Goal: Use online tool/utility

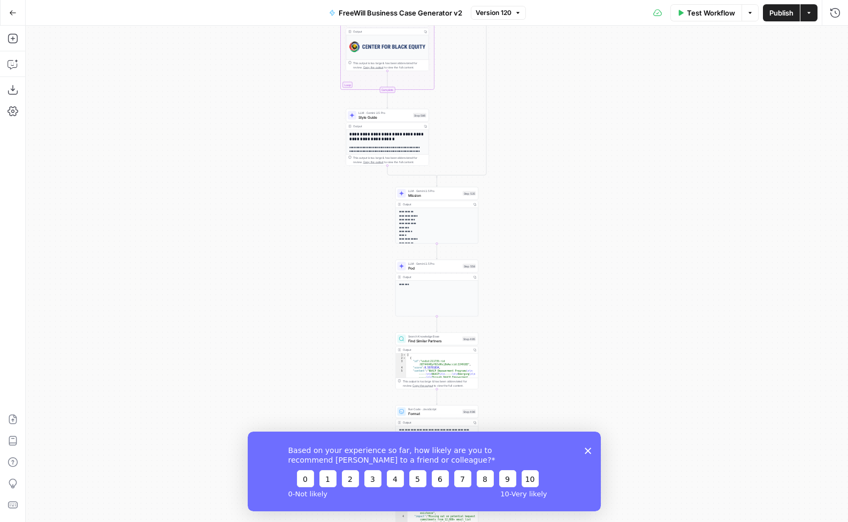
click at [595, 445] on div "Based on your experience so far, how likely are you to recommend [PERSON_NAME] …" at bounding box center [423, 471] width 353 height 80
click at [594, 447] on div "Based on your experience so far, how likely are you to recommend [PERSON_NAME] …" at bounding box center [423, 471] width 353 height 80
click at [588, 449] on icon "Close survey" at bounding box center [588, 450] width 6 height 6
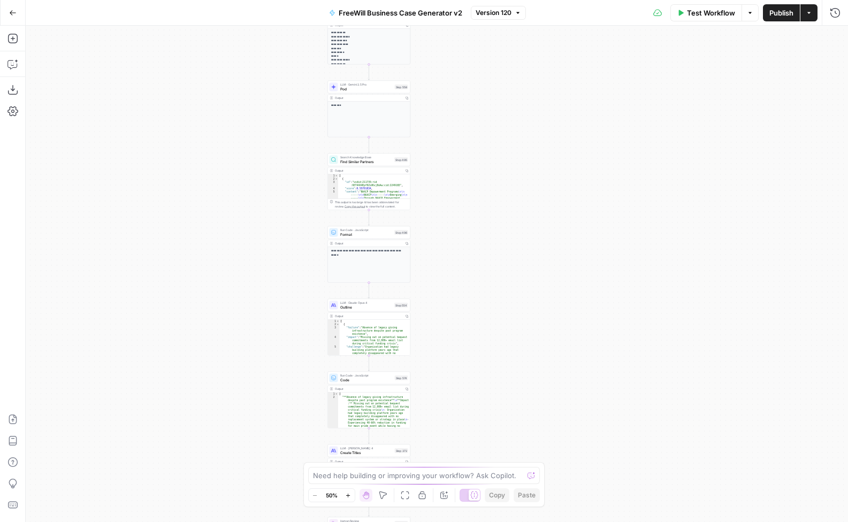
drag, startPoint x: 588, startPoint y: 449, endPoint x: 520, endPoint y: 270, distance: 191.8
click at [520, 270] on div "true false Workflow Set Inputs Inputs LLM · GPT 3.5 Turbo Extract Call Ids Step…" at bounding box center [437, 274] width 823 height 497
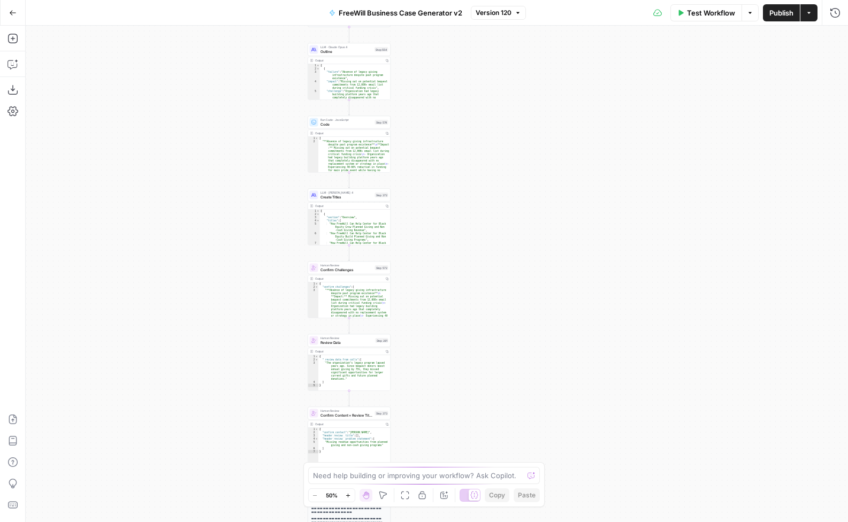
drag, startPoint x: 506, startPoint y: 363, endPoint x: 487, endPoint y: 108, distance: 256.1
click at [487, 108] on div "true false Workflow Set Inputs Inputs LLM · GPT 3.5 Turbo Extract Call Ids Step…" at bounding box center [437, 274] width 823 height 497
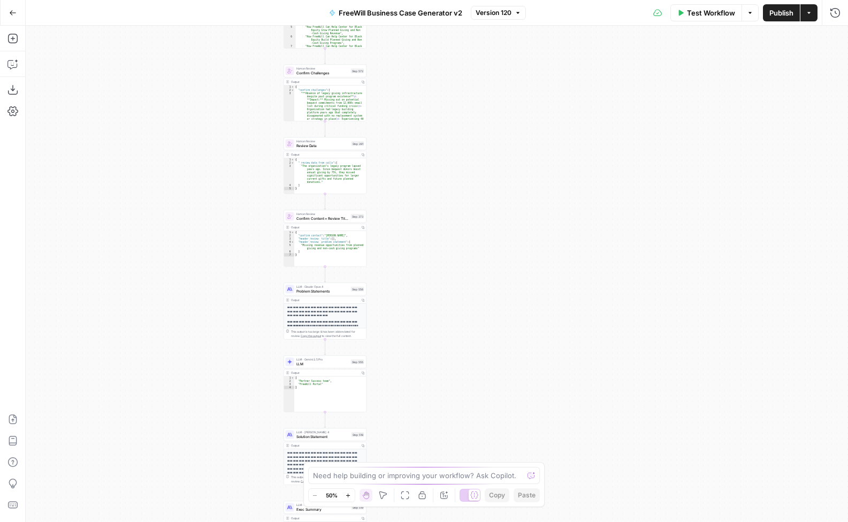
drag, startPoint x: 437, startPoint y: 330, endPoint x: 399, endPoint y: 41, distance: 291.5
click at [399, 40] on div "true false Workflow Set Inputs Inputs LLM · GPT 3.5 Turbo Extract Call Ids Step…" at bounding box center [437, 274] width 823 height 497
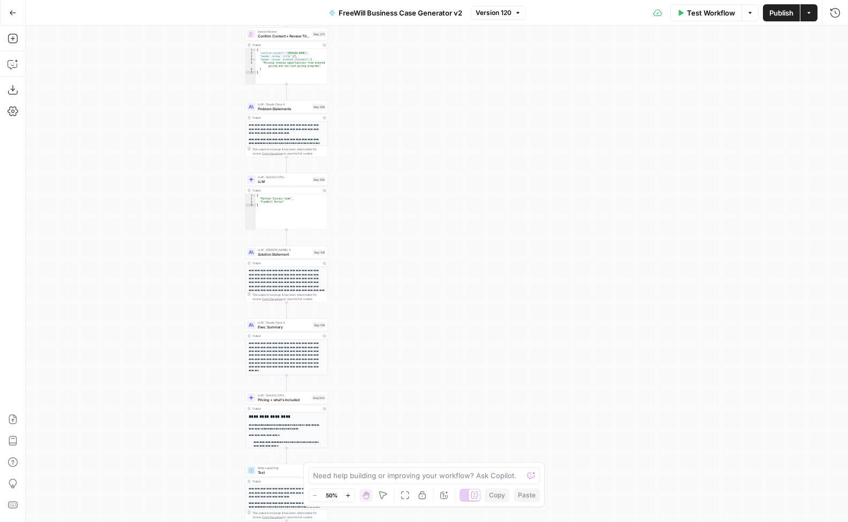
drag, startPoint x: 385, startPoint y: 307, endPoint x: 346, endPoint y: 134, distance: 177.3
click at [346, 133] on div "true false Workflow Set Inputs Inputs LLM · GPT 3.5 Turbo Extract Call Ids Step…" at bounding box center [437, 274] width 823 height 497
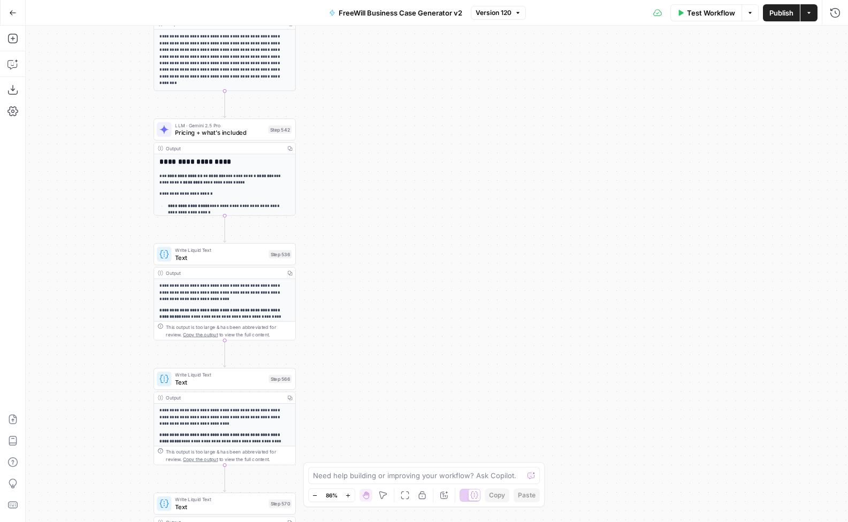
drag, startPoint x: 383, startPoint y: 338, endPoint x: 414, endPoint y: 169, distance: 172.0
click at [414, 168] on div "true false Workflow Set Inputs Inputs LLM · GPT 3.5 Turbo Extract Call Ids Step…" at bounding box center [437, 274] width 823 height 497
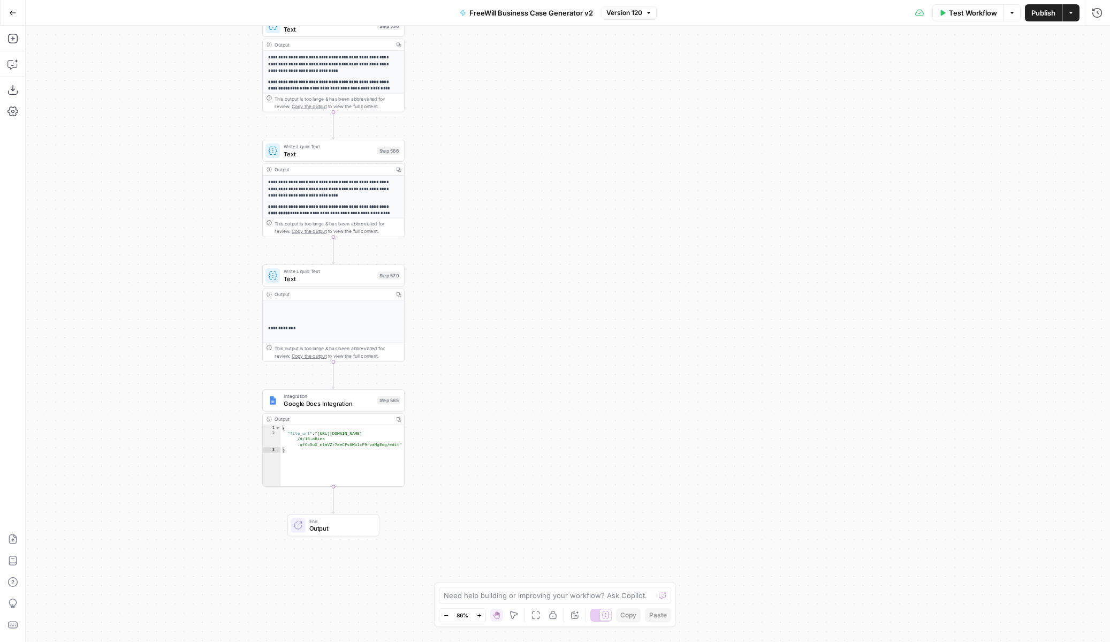
drag, startPoint x: 492, startPoint y: 362, endPoint x: 600, endPoint y: 135, distance: 251.4
click at [601, 134] on div "true false Workflow Set Inputs Inputs LLM · GPT 3.5 Turbo Extract Call Ids Step…" at bounding box center [568, 334] width 1084 height 616
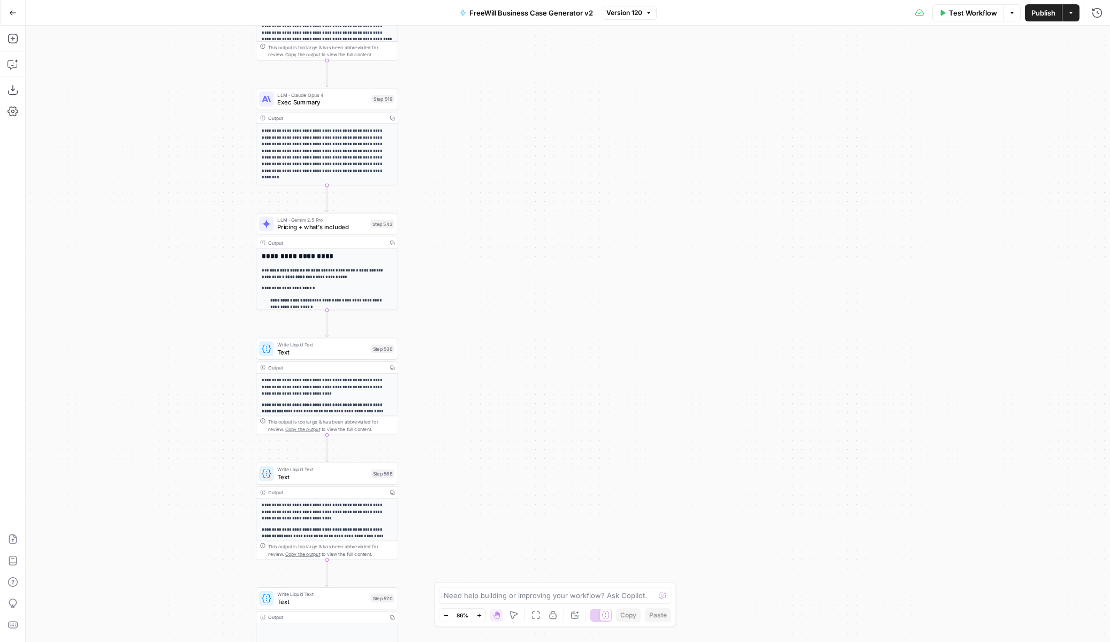
drag, startPoint x: 465, startPoint y: 297, endPoint x: 459, endPoint y: 620, distance: 322.8
click at [459, 522] on body "FreeWill New Home Browse Insights Opportunities Your Data Recent Grids FreeWill…" at bounding box center [555, 321] width 1110 height 642
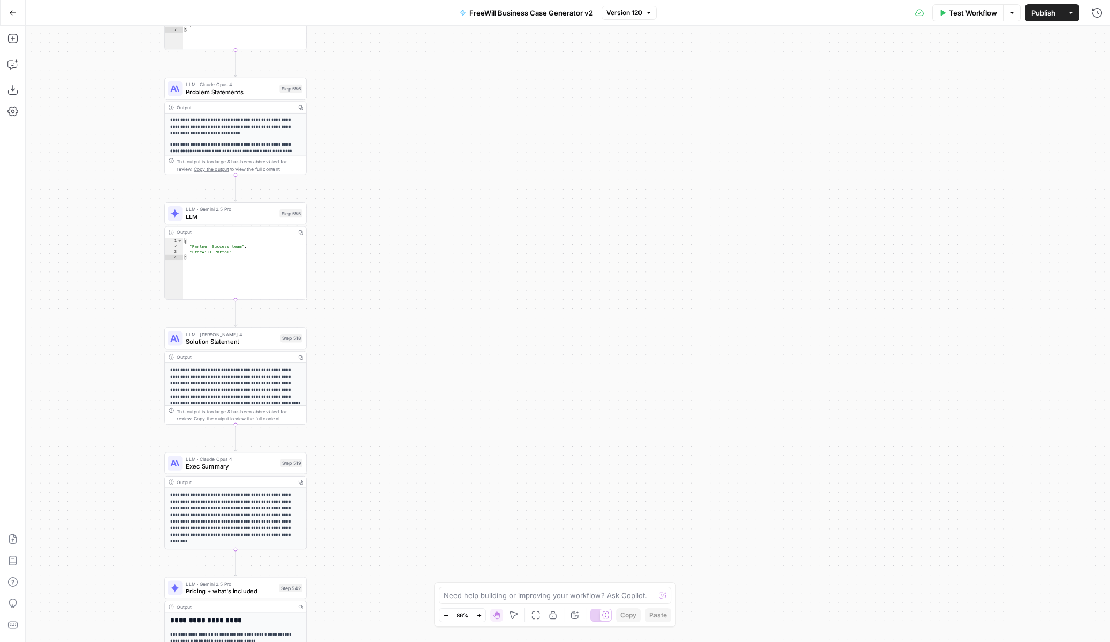
drag, startPoint x: 587, startPoint y: 163, endPoint x: 496, endPoint y: 527, distance: 374.8
click at [496, 522] on div "true false Workflow Set Inputs Inputs LLM · GPT 3.5 Turbo Extract Call Ids Step…" at bounding box center [568, 334] width 1084 height 616
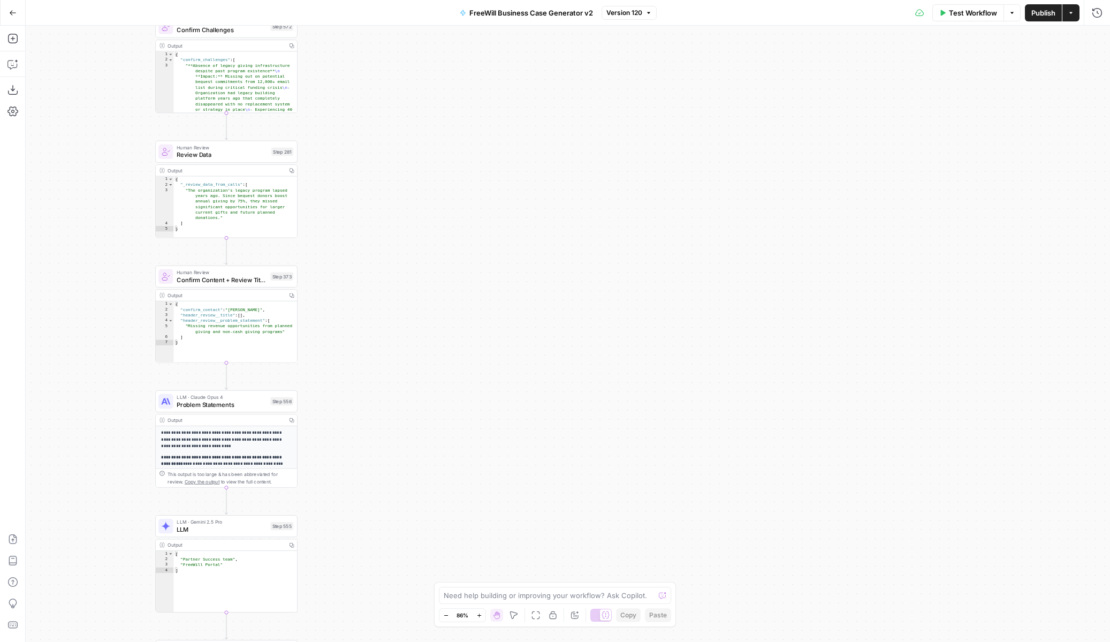
drag, startPoint x: 381, startPoint y: 135, endPoint x: 372, endPoint y: 448, distance: 312.7
click at [372, 448] on div "true false Workflow Set Inputs Inputs LLM · GPT 3.5 Turbo Extract Call Ids Step…" at bounding box center [568, 334] width 1084 height 616
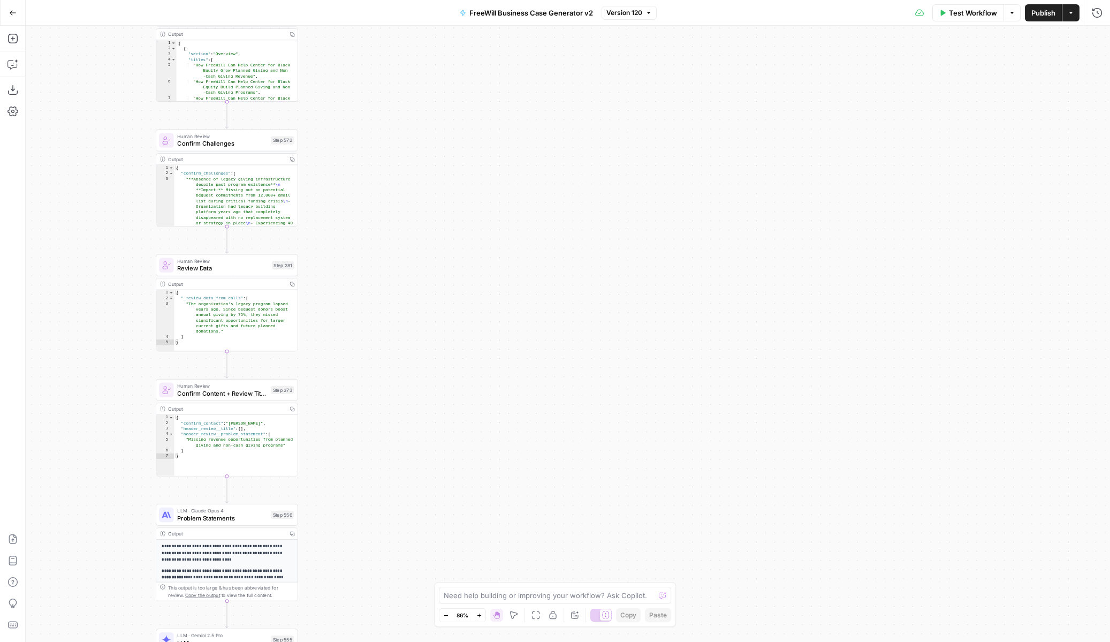
drag, startPoint x: 389, startPoint y: 218, endPoint x: 389, endPoint y: 332, distance: 113.5
click at [389, 332] on div "true false Workflow Set Inputs Inputs LLM · GPT 3.5 Turbo Extract Call Ids Step…" at bounding box center [568, 334] width 1084 height 616
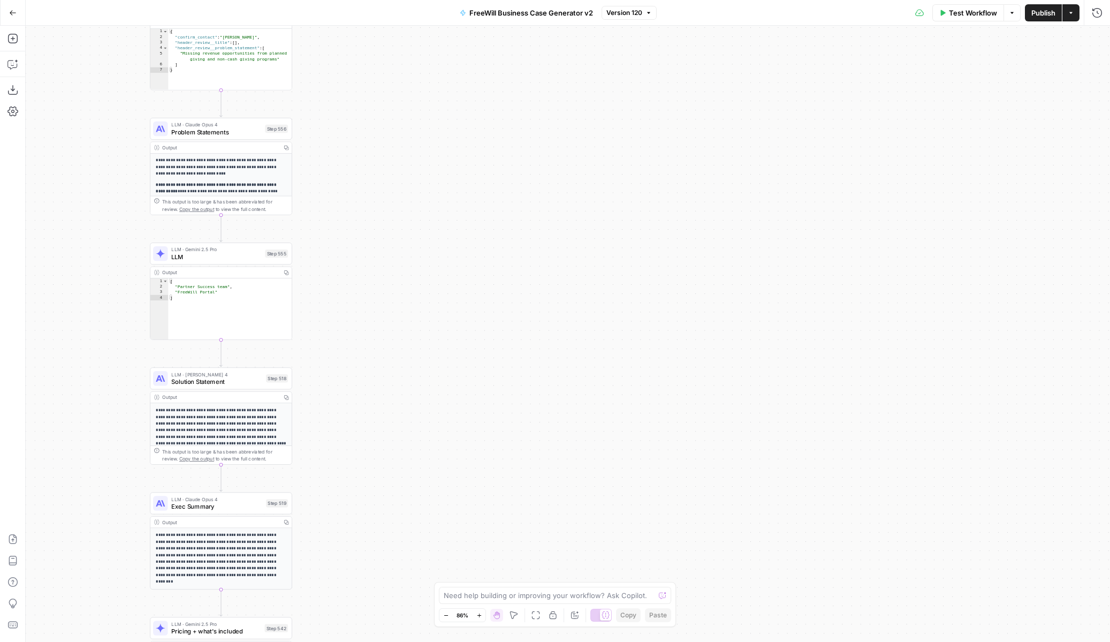
drag, startPoint x: 369, startPoint y: 568, endPoint x: 362, endPoint y: 176, distance: 392.4
click at [362, 175] on div "true false Workflow Set Inputs Inputs LLM · GPT 3.5 Turbo Extract Call Ids Step…" at bounding box center [568, 334] width 1084 height 616
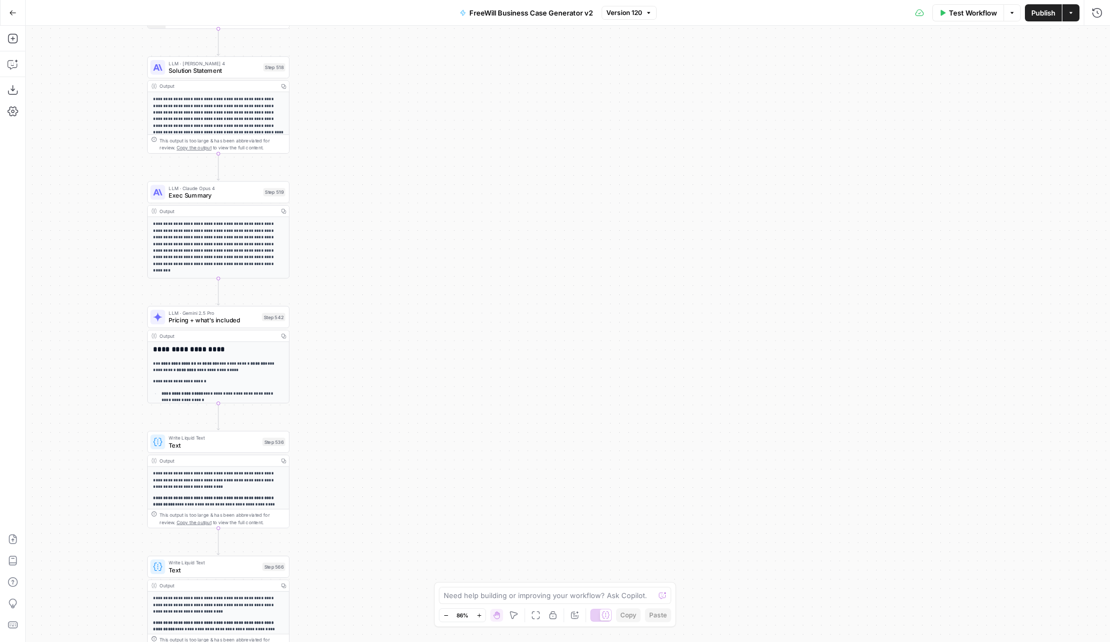
drag, startPoint x: 344, startPoint y: 516, endPoint x: 342, endPoint y: 210, distance: 305.7
click at [342, 210] on div "true false Workflow Set Inputs Inputs LLM · GPT 3.5 Turbo Extract Call Ids Step…" at bounding box center [568, 334] width 1084 height 616
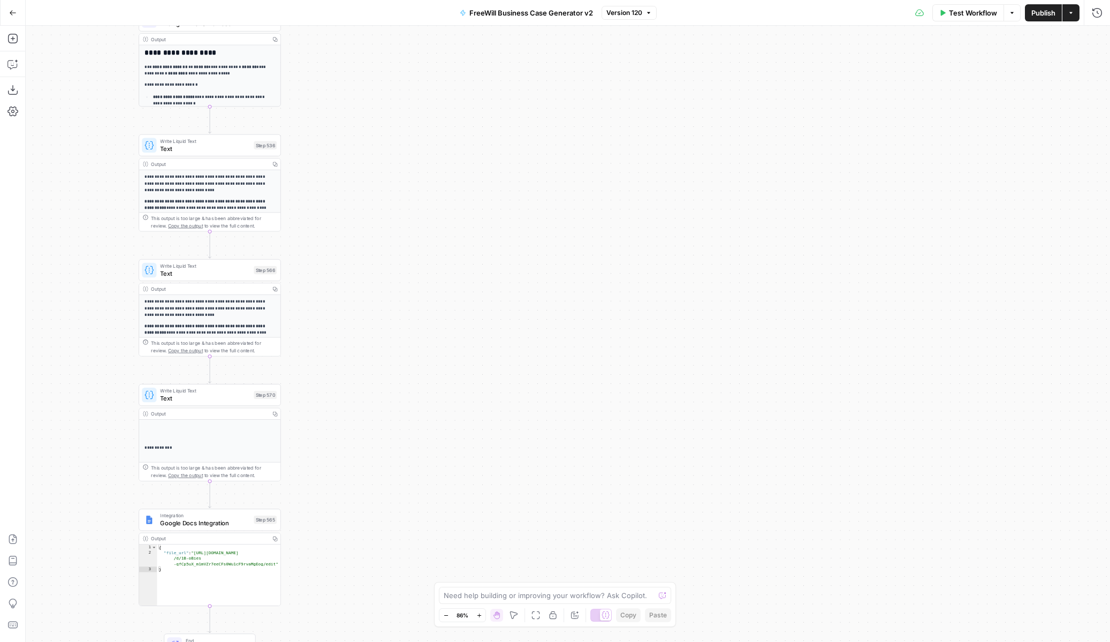
drag, startPoint x: 338, startPoint y: 582, endPoint x: 329, endPoint y: 289, distance: 292.9
click at [329, 288] on div "true false Workflow Set Inputs Inputs LLM · GPT 3.5 Turbo Extract Call Ids Step…" at bounding box center [568, 334] width 1084 height 616
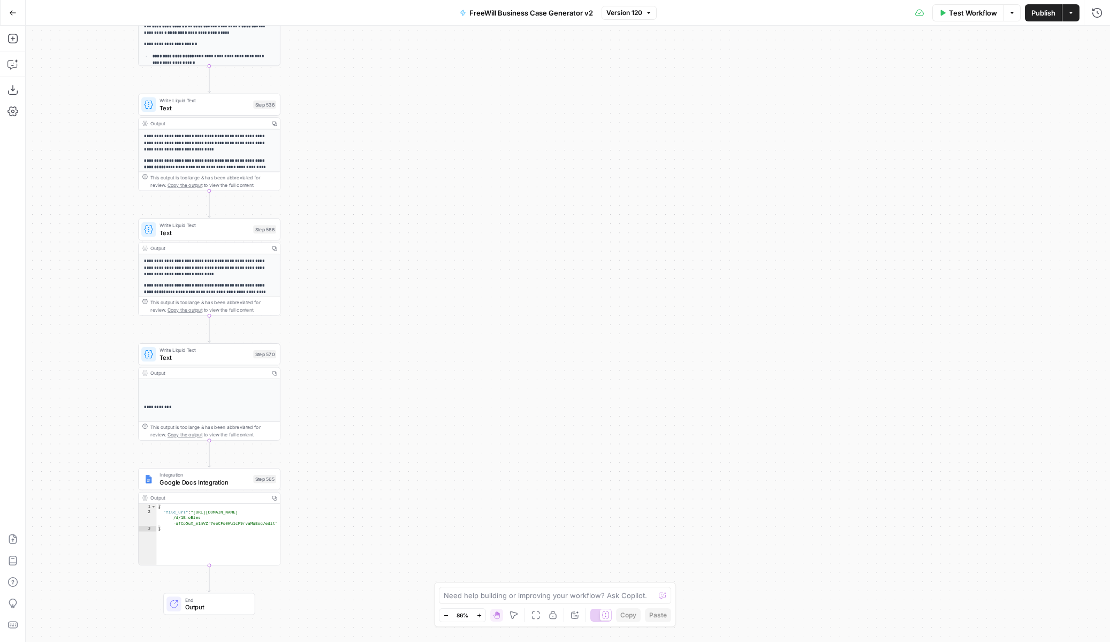
drag, startPoint x: 343, startPoint y: 496, endPoint x: 342, endPoint y: 456, distance: 40.7
click at [342, 456] on div "true false Workflow Set Inputs Inputs LLM · GPT 3.5 Turbo Extract Call Ids Step…" at bounding box center [568, 334] width 1084 height 616
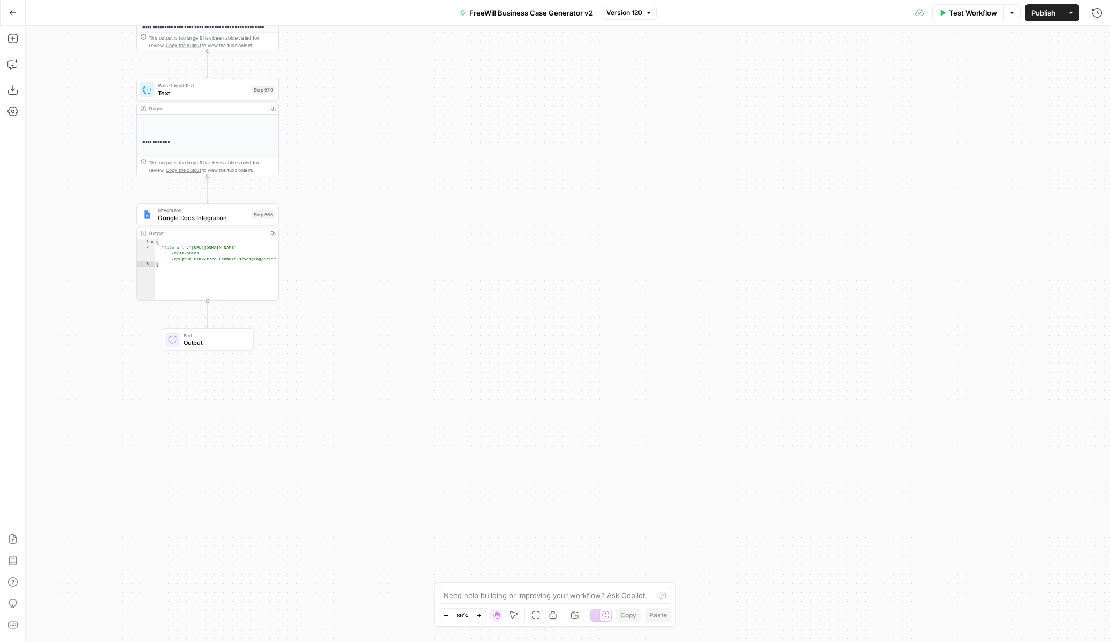
drag, startPoint x: 345, startPoint y: 537, endPoint x: 343, endPoint y: 273, distance: 263.9
click at [343, 273] on div "true false Workflow Set Inputs Inputs LLM · GPT 3.5 Turbo Extract Call Ids Step…" at bounding box center [568, 334] width 1084 height 616
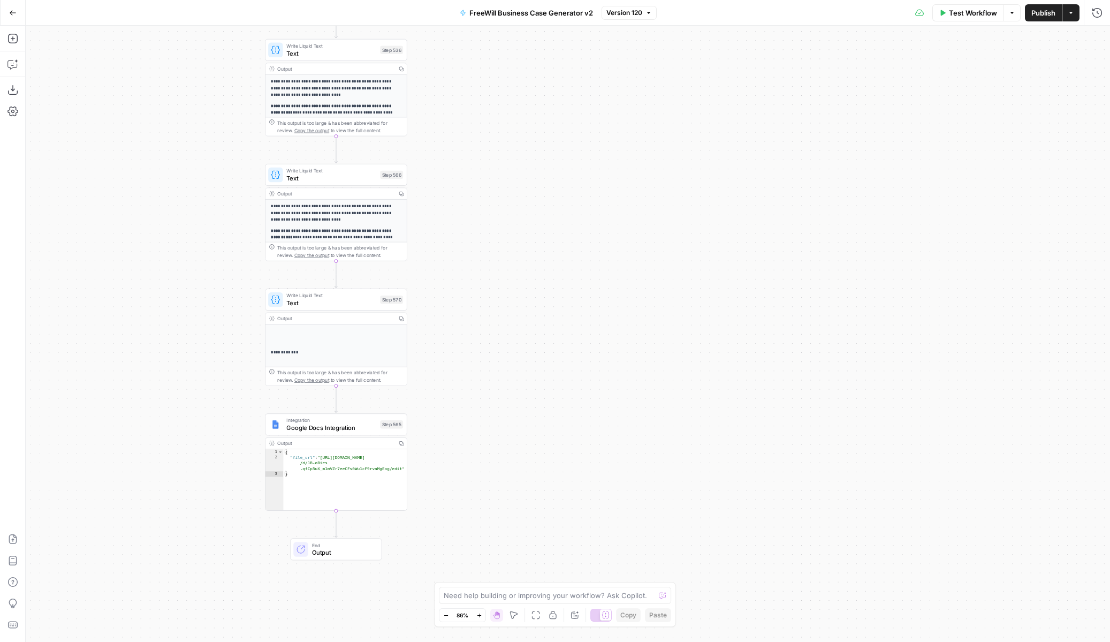
drag, startPoint x: 381, startPoint y: 172, endPoint x: 509, endPoint y: 379, distance: 242.7
click at [509, 380] on div "true false Workflow Set Inputs Inputs LLM · GPT 3.5 Turbo Extract Call Ids Step…" at bounding box center [568, 334] width 1084 height 616
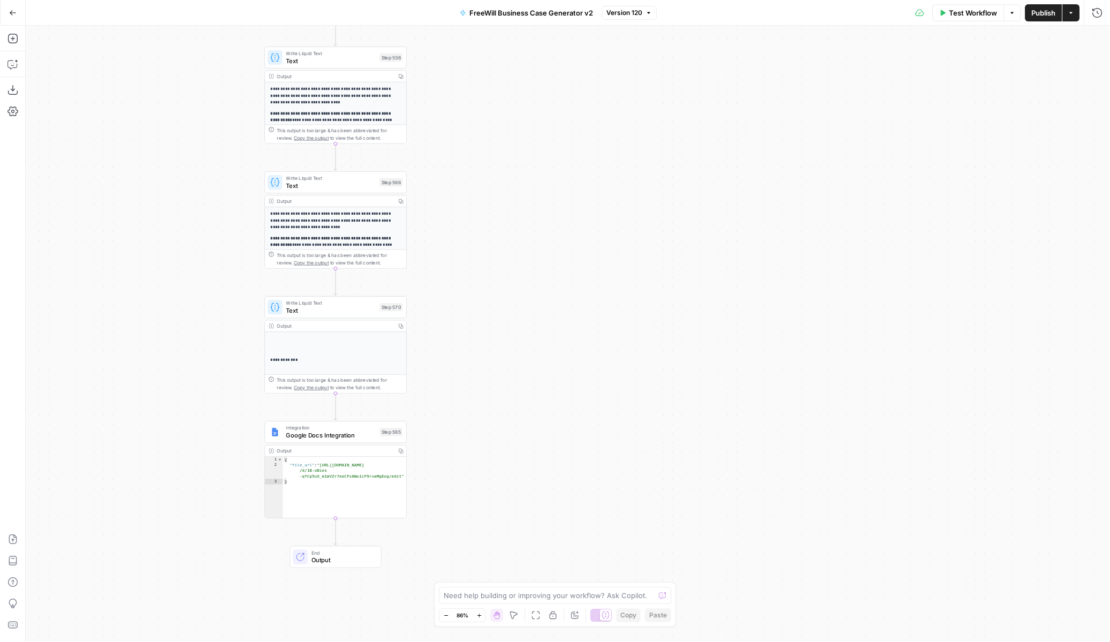
drag, startPoint x: 496, startPoint y: 135, endPoint x: 496, endPoint y: 202, distance: 66.9
click at [496, 202] on div "true false Workflow Set Inputs Inputs LLM · GPT 3.5 Turbo Extract Call Ids Step…" at bounding box center [568, 334] width 1084 height 616
